Goal: Task Accomplishment & Management: Manage account settings

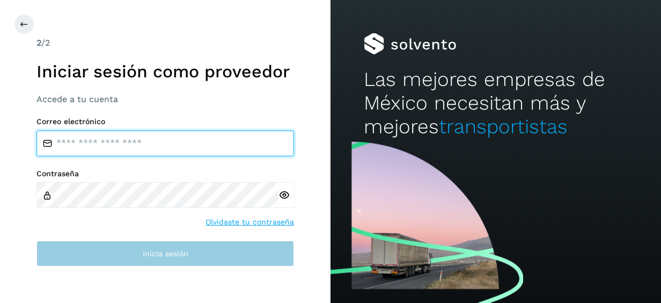
type input "**********"
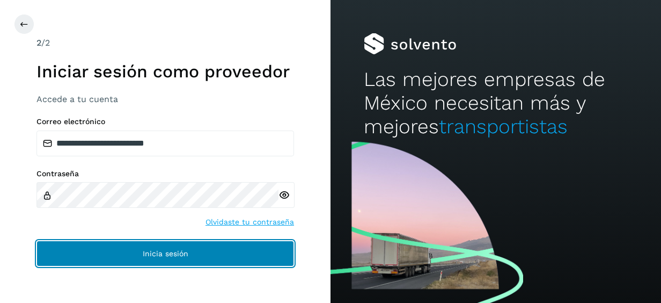
click at [165, 253] on span "Inicia sesión" at bounding box center [166, 254] width 46 height 8
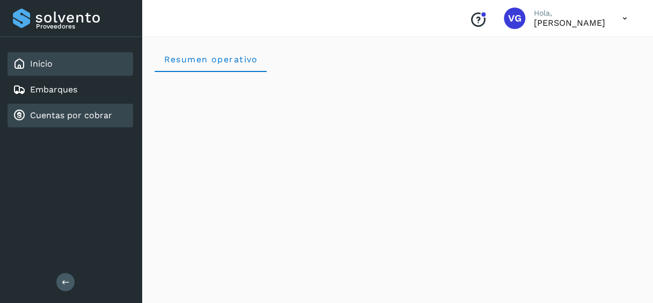
click at [71, 120] on link "Cuentas por cobrar" at bounding box center [71, 115] width 82 height 10
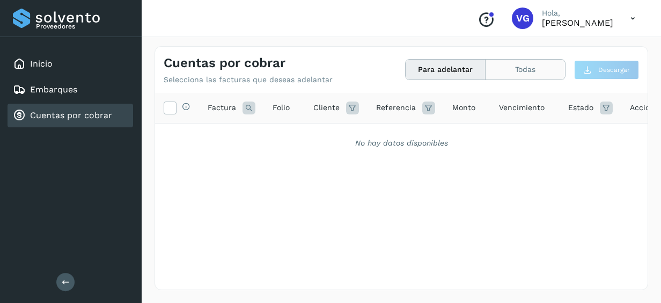
click at [517, 65] on button "Todas" at bounding box center [525, 70] width 79 height 20
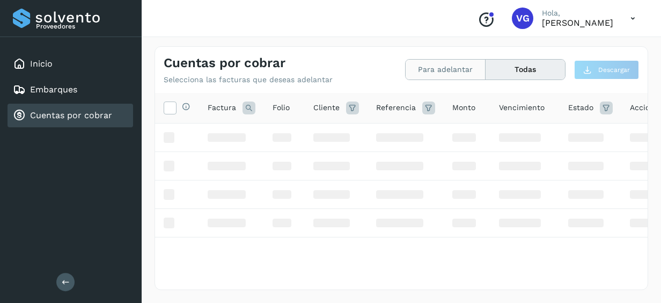
click at [439, 75] on button "Para adelantar" at bounding box center [446, 70] width 80 height 20
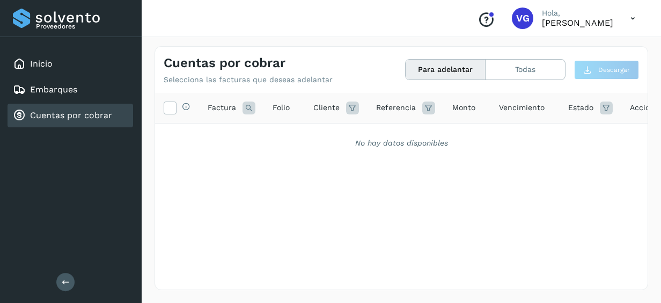
click at [439, 75] on button "Para adelantar" at bounding box center [446, 70] width 80 height 20
click at [492, 77] on button "Todas" at bounding box center [525, 70] width 79 height 20
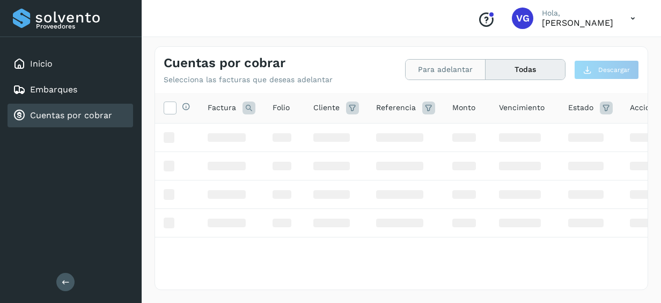
click at [454, 72] on button "Para adelantar" at bounding box center [446, 70] width 80 height 20
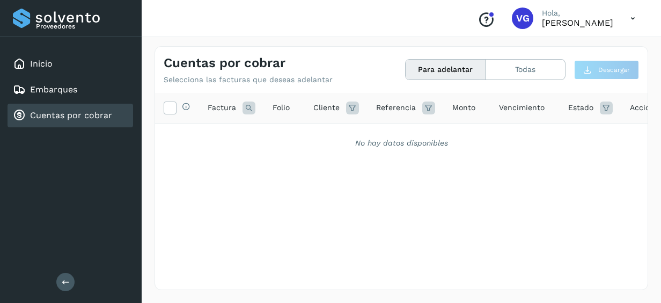
click at [454, 72] on button "Para adelantar" at bounding box center [446, 70] width 80 height 20
